Goal: Contribute content: Add original content to the website for others to see

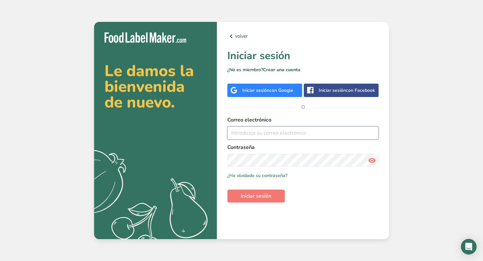
click at [263, 134] on input "email" at bounding box center [302, 132] width 151 height 13
type input "[PERSON_NAME][EMAIL_ADDRESS][DOMAIN_NAME]"
click at [237, 195] on button "Iniciar sesión" at bounding box center [255, 195] width 57 height 13
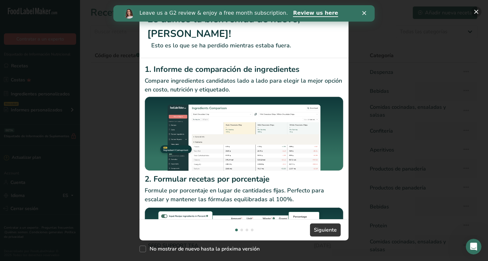
click at [472, 10] on button "New Features" at bounding box center [476, 12] width 10 height 10
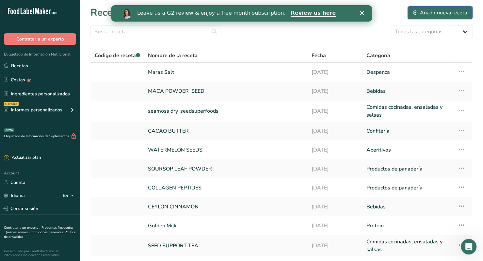
click at [418, 10] on div "Añadir nueva receta" at bounding box center [440, 13] width 54 height 8
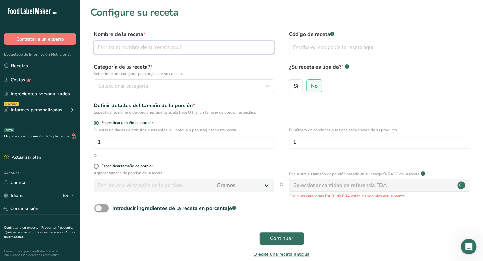
click at [155, 46] on input "text" at bounding box center [184, 47] width 180 height 13
type input "Seed protein bars"
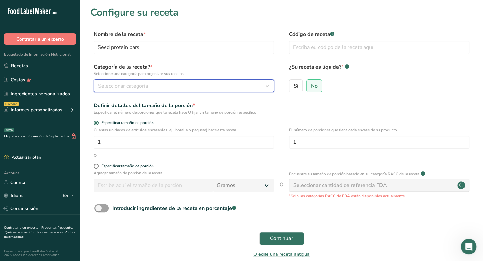
click at [137, 83] on span "Seleccionar categoría" at bounding box center [123, 86] width 50 height 8
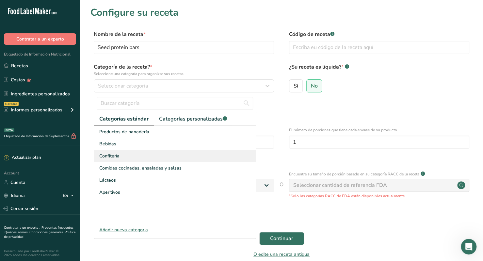
click at [117, 155] on span "Confitería" at bounding box center [109, 156] width 20 height 7
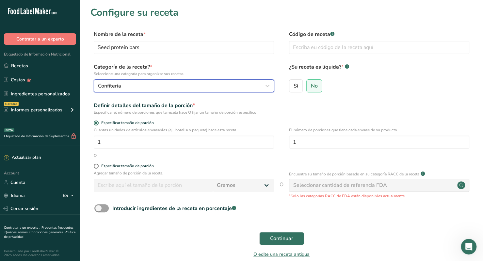
click at [138, 88] on div "Confitería" at bounding box center [182, 86] width 168 height 8
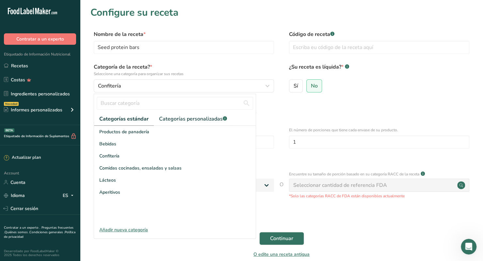
click at [308, 106] on div "Definir detalles del tamaño de la porción * Especificar el número de porciones …" at bounding box center [281, 109] width 382 height 14
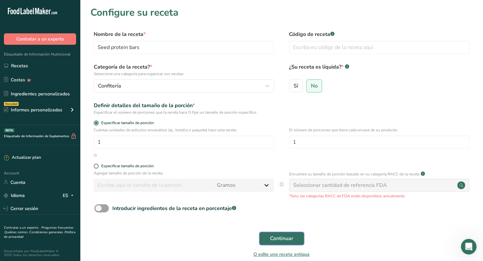
click at [288, 239] on span "Continuar" at bounding box center [281, 239] width 23 height 8
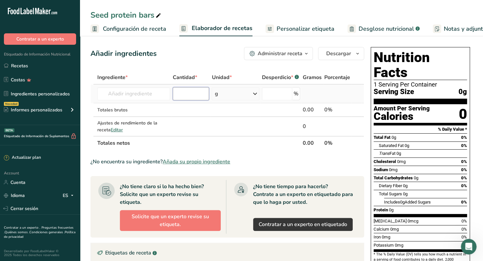
click at [198, 92] on input "number" at bounding box center [191, 93] width 37 height 13
type input "500"
click at [156, 97] on input "text" at bounding box center [133, 93] width 73 height 13
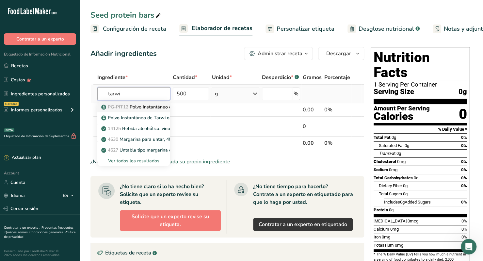
type input "tarwi"
click at [147, 104] on p "PG-PIT12 Polvo Instantáneo de Tarwi orgánico" at bounding box center [155, 107] width 104 height 7
type input "Polvo Instantáneo de Tarwi orgánico"
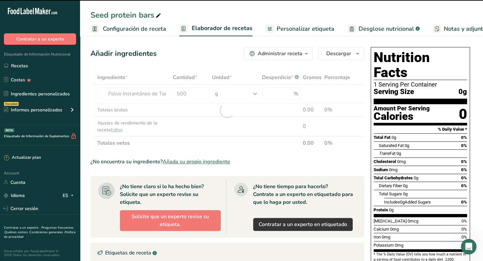
type input "0"
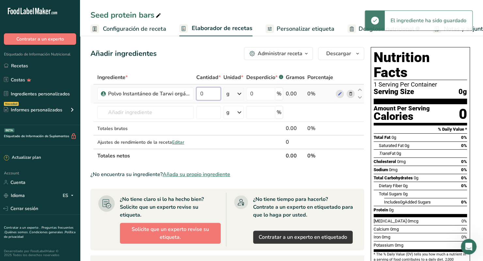
click at [206, 98] on input "0" at bounding box center [208, 93] width 24 height 13
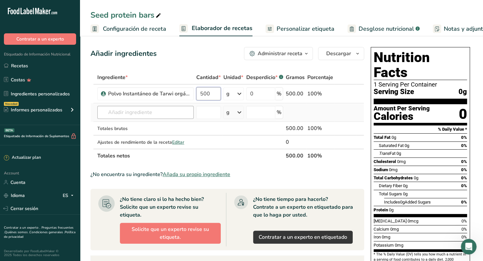
type input "500"
click at [154, 113] on div "Ingrediente * Cantidad * Unidad * Desperdicio * .a-a{fill:#347362;}.b-a{fill:#f…" at bounding box center [227, 117] width 274 height 92
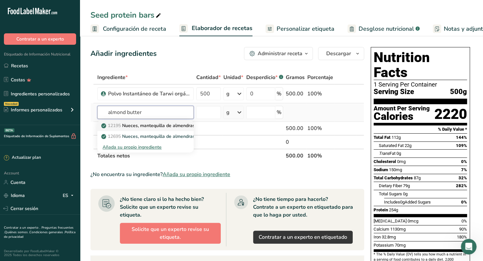
type input "almond butter"
click at [168, 127] on p "12195 Nueces, mantequilla de almendras, natural, sin sal añadida" at bounding box center [174, 125] width 143 height 7
type input "Nuts, almond butter, plain, without salt added"
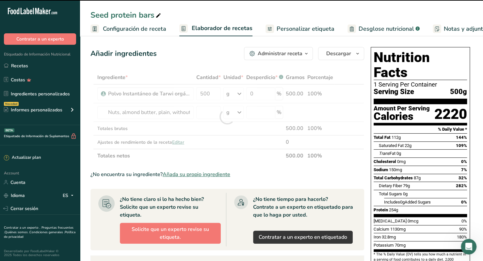
type input "0"
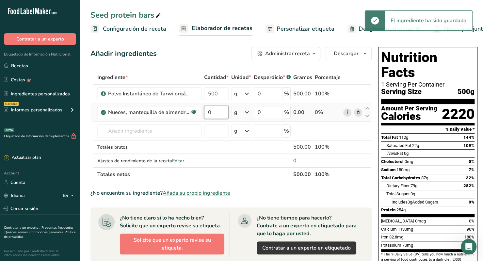
click at [222, 115] on input "0" at bounding box center [216, 112] width 24 height 13
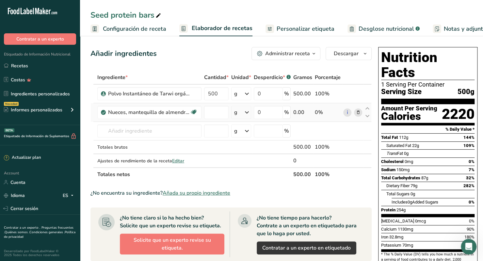
type input "0"
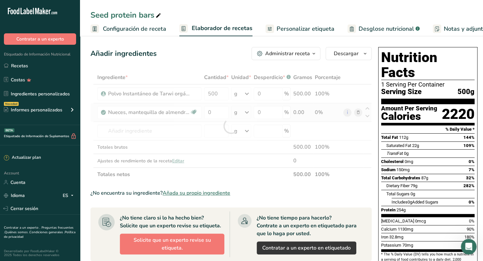
click at [239, 116] on div "Ingrediente * Cantidad * Unidad * Desperdicio * .a-a{fill:#347362;}.b-a{fill:#f…" at bounding box center [230, 126] width 281 height 111
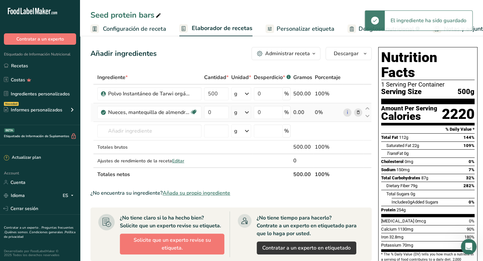
click at [242, 116] on div "g" at bounding box center [241, 112] width 20 height 13
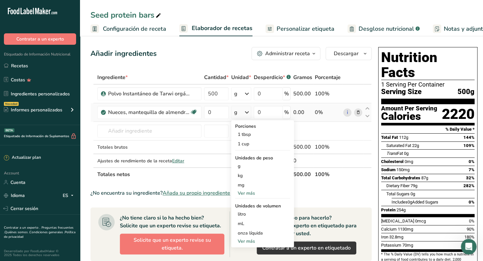
click at [248, 194] on div "Ver más" at bounding box center [262, 193] width 55 height 7
click at [246, 207] on div "lb" at bounding box center [262, 203] width 55 height 9
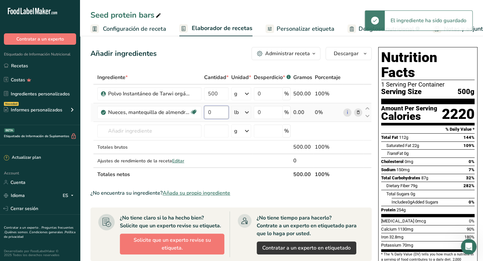
click at [216, 113] on input "0" at bounding box center [216, 112] width 24 height 13
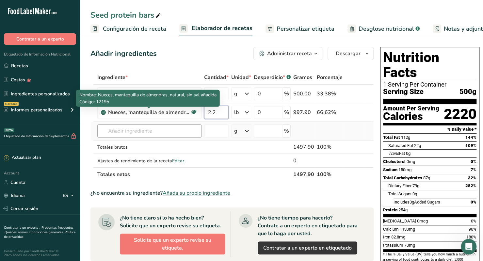
type input "2.2"
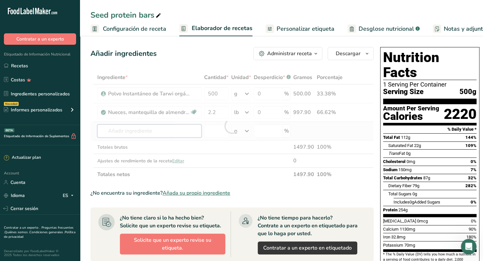
click at [162, 128] on div "Ingrediente * Cantidad * Unidad * Desperdicio * .a-a{fill:#347362;}.b-a{fill:#f…" at bounding box center [231, 126] width 283 height 111
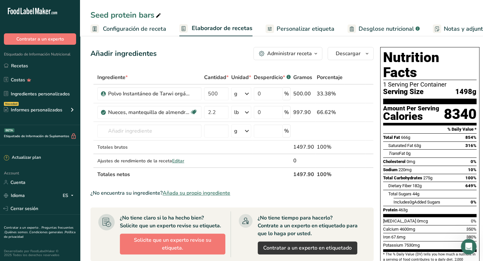
click at [148, 29] on span "Configuración de receta" at bounding box center [134, 28] width 63 height 9
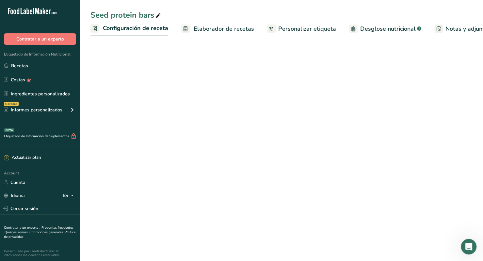
scroll to position [0, 2]
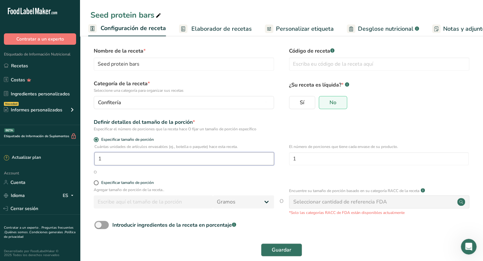
click at [234, 156] on input "1" at bounding box center [184, 158] width 180 height 13
click at [238, 177] on form "Nombre de la receta * Seed protein bars Código de receta .a-a{fill:#347362;}.b-…" at bounding box center [281, 153] width 382 height 213
drag, startPoint x: 171, startPoint y: 156, endPoint x: 49, endPoint y: 146, distance: 122.6
click at [49, 146] on div ".a-20{fill:#fff;} Contratar a un experto Etiquetado de Información Nutricional …" at bounding box center [241, 135] width 483 height 271
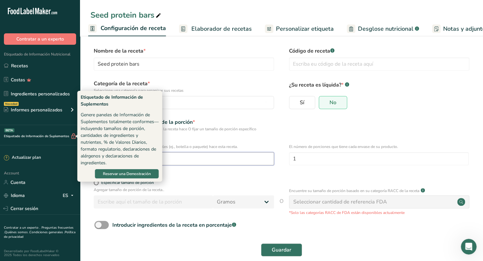
type input "1"
type input "30"
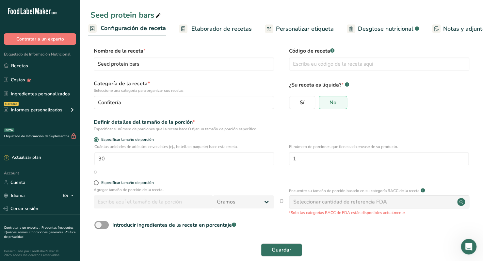
click at [202, 176] on form "Nombre de la receta * Seed protein bars Código de receta .a-a{fill:#347362;}.b-…" at bounding box center [281, 153] width 382 height 213
drag, startPoint x: 124, startPoint y: 158, endPoint x: 24, endPoint y: 152, distance: 100.5
click at [24, 152] on div ".a-20{fill:#fff;} Contratar a un experto Etiquetado de Información Nutricional …" at bounding box center [241, 135] width 483 height 271
click at [129, 173] on div "O" at bounding box center [281, 172] width 382 height 6
click at [289, 256] on button "Guardar" at bounding box center [281, 249] width 41 height 13
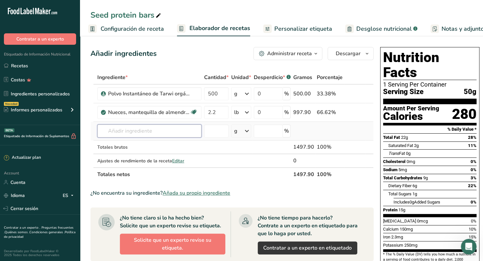
click at [139, 130] on input "text" at bounding box center [149, 130] width 104 height 13
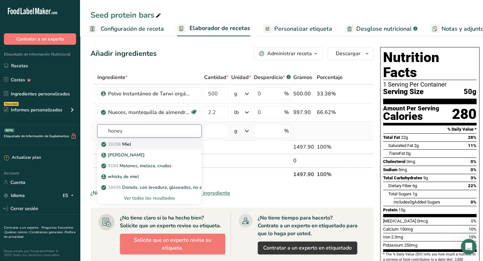
type input "honey"
click at [137, 146] on div "19296 Miel" at bounding box center [144, 144] width 83 height 7
type input "Honey"
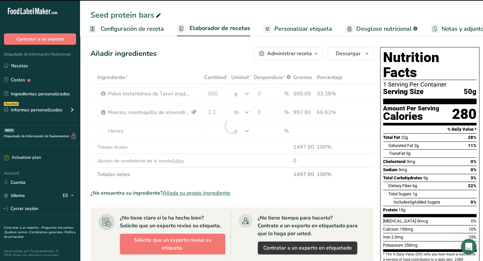
type input "0"
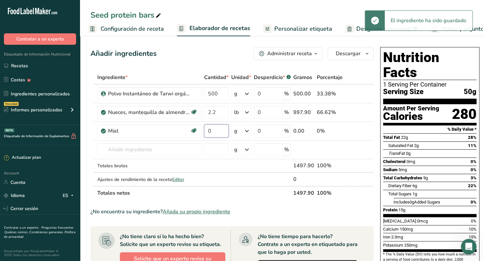
click at [213, 132] on input "0" at bounding box center [216, 130] width 24 height 13
drag, startPoint x: 213, startPoint y: 132, endPoint x: 206, endPoint y: 131, distance: 6.9
click at [206, 131] on input "0" at bounding box center [216, 130] width 24 height 13
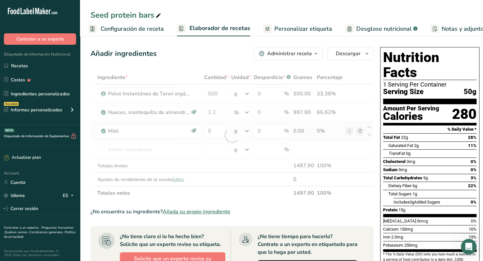
click at [246, 135] on div "Ingrediente * Cantidad * Unidad * Desperdicio * .a-a{fill:#347362;}.b-a{fill:#f…" at bounding box center [231, 135] width 283 height 129
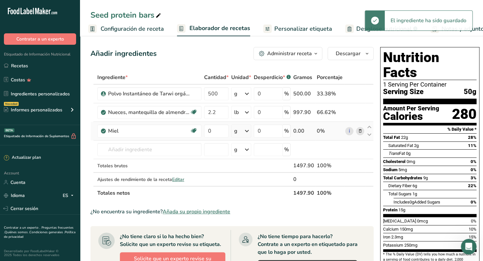
click at [246, 133] on icon at bounding box center [247, 131] width 8 height 12
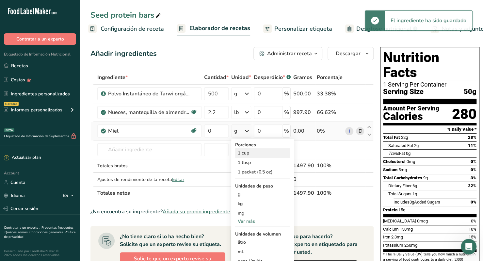
click at [247, 150] on div "1 cup" at bounding box center [262, 152] width 55 height 9
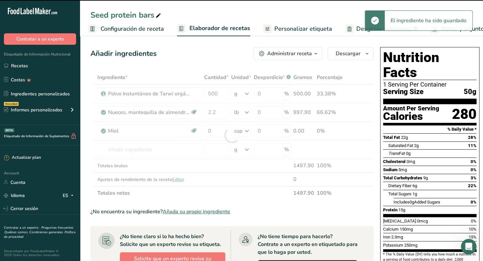
click at [216, 129] on div at bounding box center [231, 135] width 283 height 129
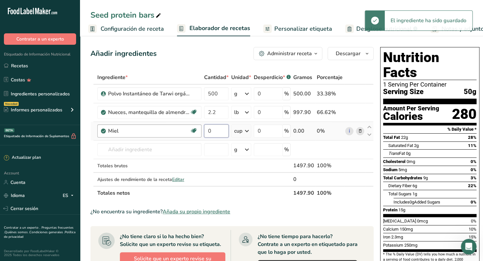
drag, startPoint x: 215, startPoint y: 131, endPoint x: 184, endPoint y: 124, distance: 32.6
click at [184, 124] on tr "Miel Fuente de antioxidantes Libre de lácteos Libre de gluten Libre de soja 0 c…" at bounding box center [232, 131] width 283 height 19
type input "1"
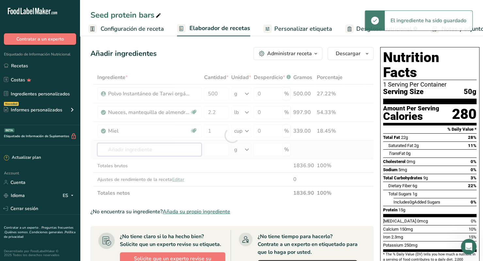
click at [169, 152] on div "Ingrediente * Cantidad * Unidad * Desperdicio * .a-a{fill:#347362;}.b-a{fill:#f…" at bounding box center [231, 135] width 283 height 129
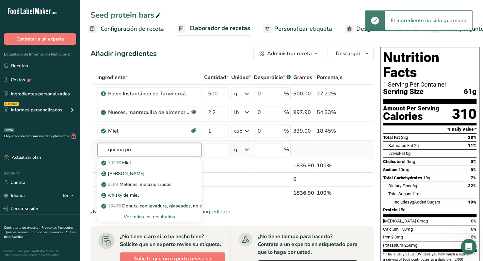
type input "quinoa pop"
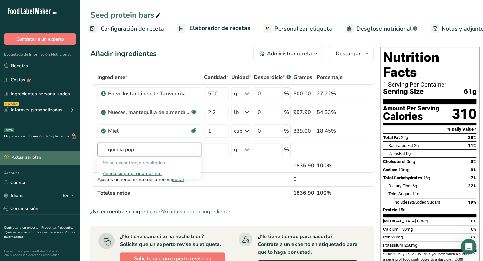
drag, startPoint x: 148, startPoint y: 154, endPoint x: 67, endPoint y: 161, distance: 81.6
click at [67, 161] on div ".a-20{fill:#fff;} Contratar a un experto Etiquetado de Información Nutricional …" at bounding box center [241, 235] width 483 height 470
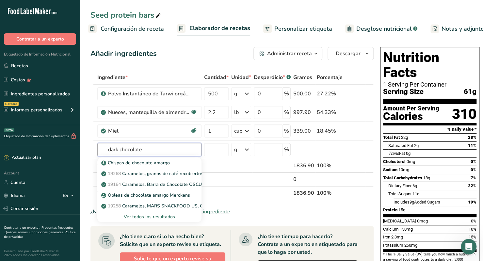
drag, startPoint x: 155, startPoint y: 152, endPoint x: 68, endPoint y: 145, distance: 87.5
click at [68, 145] on div ".a-20{fill:#fff;} Contratar a un experto Etiquetado de Información Nutricional …" at bounding box center [241, 235] width 483 height 470
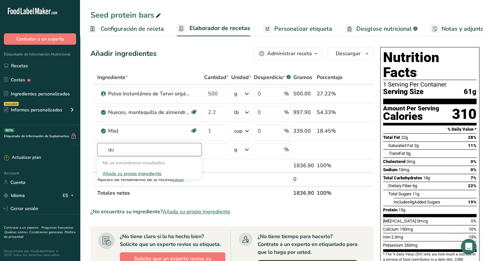
type input "q"
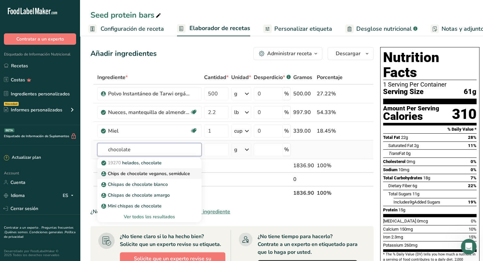
type input "chocolate"
click at [171, 174] on p "Chips de chocolate veganos, semidulce" at bounding box center [147, 173] width 88 height 7
type input "Vegan Chocolate Chips, semi-sweet"
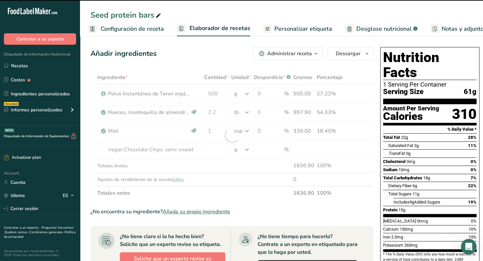
type input "0"
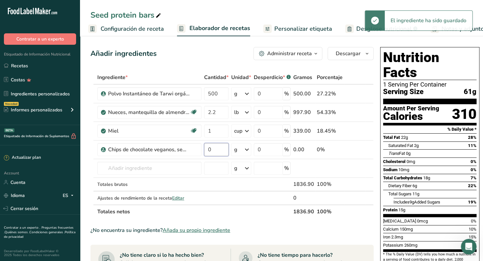
click at [216, 150] on input "0" at bounding box center [216, 149] width 24 height 13
type input "100"
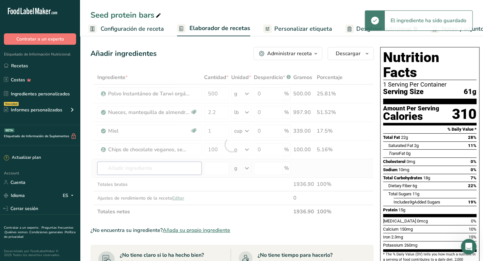
click at [155, 168] on div "Ingrediente * Cantidad * Unidad * Desperdicio * .a-a{fill:#347362;}.b-a{fill:#f…" at bounding box center [231, 145] width 283 height 148
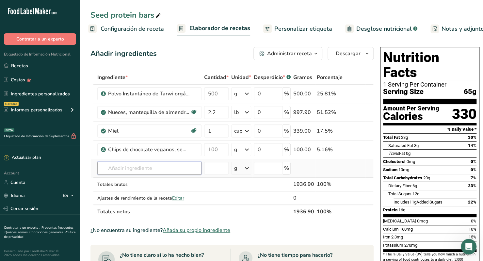
click at [135, 170] on input "text" at bounding box center [149, 168] width 104 height 13
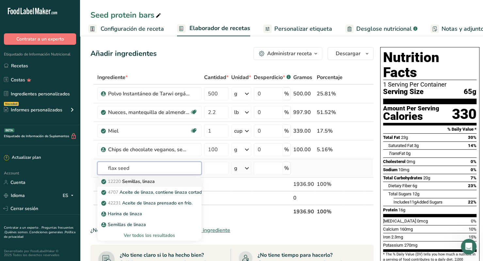
type input "flax seed"
click at [136, 180] on p "12220 Semillas, linaza" at bounding box center [129, 181] width 52 height 7
type input "Seeds, flaxseed"
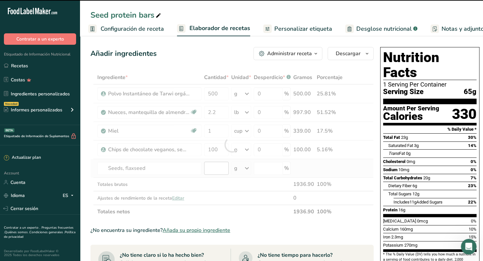
type input "0"
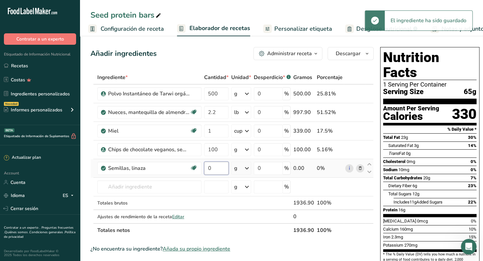
click at [216, 168] on input "0" at bounding box center [216, 168] width 24 height 13
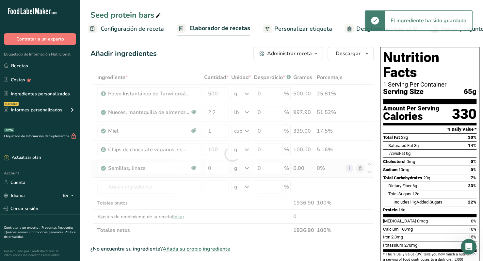
click at [240, 167] on div "Ingrediente * Cantidad * Unidad * Desperdicio * .a-a{fill:#347362;}.b-a{fill:#f…" at bounding box center [231, 154] width 283 height 167
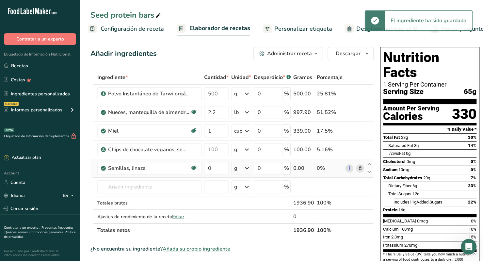
click at [240, 167] on div "g" at bounding box center [241, 168] width 20 height 13
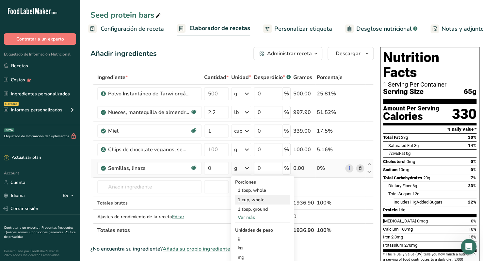
click at [252, 199] on div "1 cup, whole" at bounding box center [262, 199] width 55 height 9
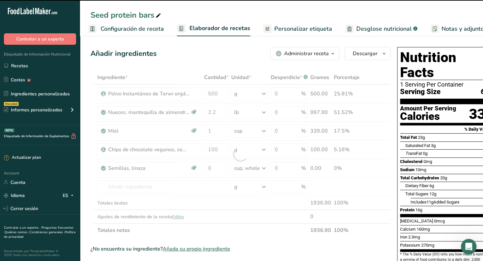
click at [219, 166] on div at bounding box center [240, 154] width 300 height 167
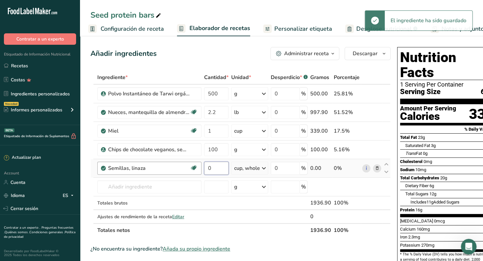
drag, startPoint x: 213, startPoint y: 168, endPoint x: 185, endPoint y: 164, distance: 27.8
click at [185, 164] on tr "Semillas, linaza Fuente de antioxidantes Fuente de omega 3 Libre de lácteos Lib…" at bounding box center [241, 168] width 300 height 19
type input "1"
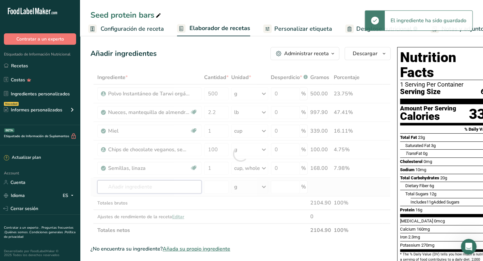
click at [185, 182] on div "Ingrediente * Cantidad * Unidad * Desperdicio * .a-a{fill:#347362;}.b-a{fill:#f…" at bounding box center [240, 154] width 300 height 167
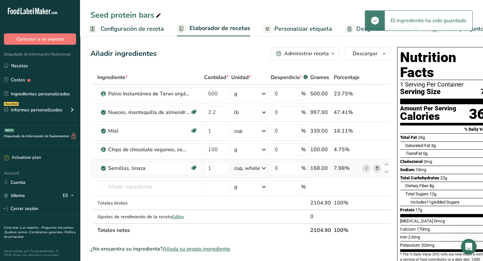
click at [261, 169] on icon at bounding box center [264, 168] width 8 height 12
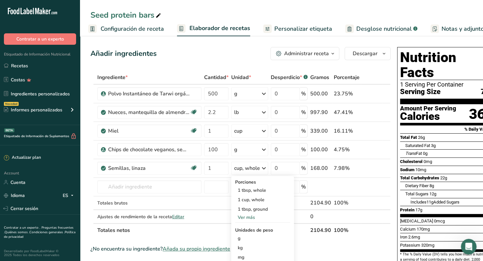
click at [411, 200] on span "Includes 11g Added Sugars" at bounding box center [435, 202] width 49 height 5
click at [449, 200] on span "Includes 11g Added Sugars" at bounding box center [435, 202] width 49 height 5
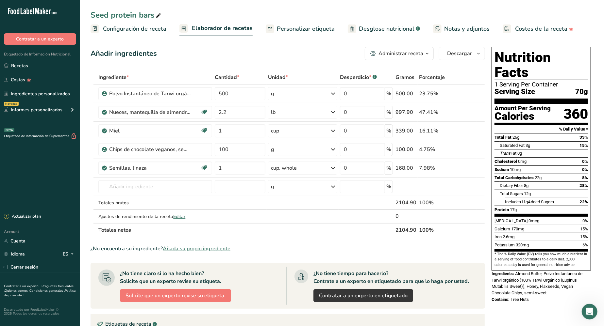
drag, startPoint x: 485, startPoint y: 0, endPoint x: 402, endPoint y: 251, distance: 264.3
click at [402, 251] on div "¿No encuentra su ingrediente? Añada su propio ingrediente" at bounding box center [287, 249] width 394 height 8
drag, startPoint x: 609, startPoint y: 191, endPoint x: 588, endPoint y: 6, distance: 186.1
click at [483, 6] on div "Seed protein bars Configuración de receta Elaborador de recetas Personalizar et…" at bounding box center [342, 18] width 524 height 36
click at [305, 32] on span "Personalizar etiqueta" at bounding box center [306, 28] width 58 height 9
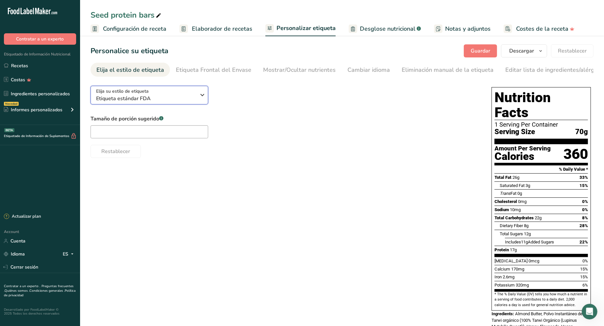
click at [187, 103] on span "Etiqueta estándar FDA" at bounding box center [146, 99] width 100 height 8
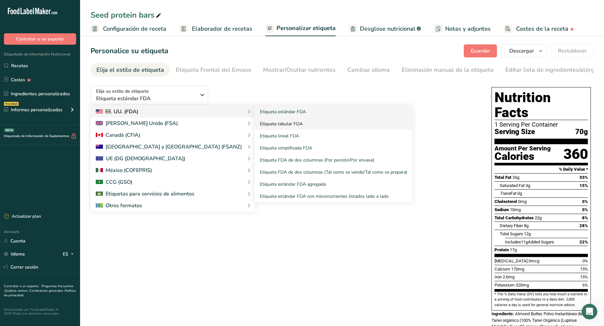
click at [254, 125] on link "Etiqueta tabular FDA" at bounding box center [333, 124] width 158 height 12
